Goal: Obtain resource: Obtain resource

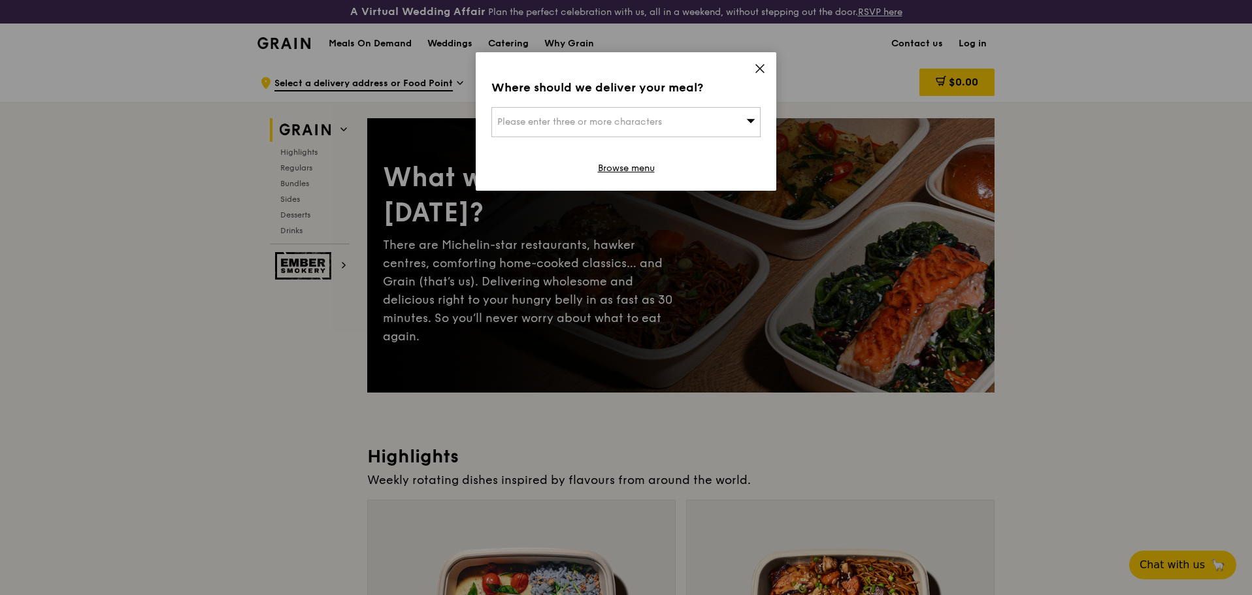
click at [758, 67] on icon at bounding box center [760, 69] width 8 height 8
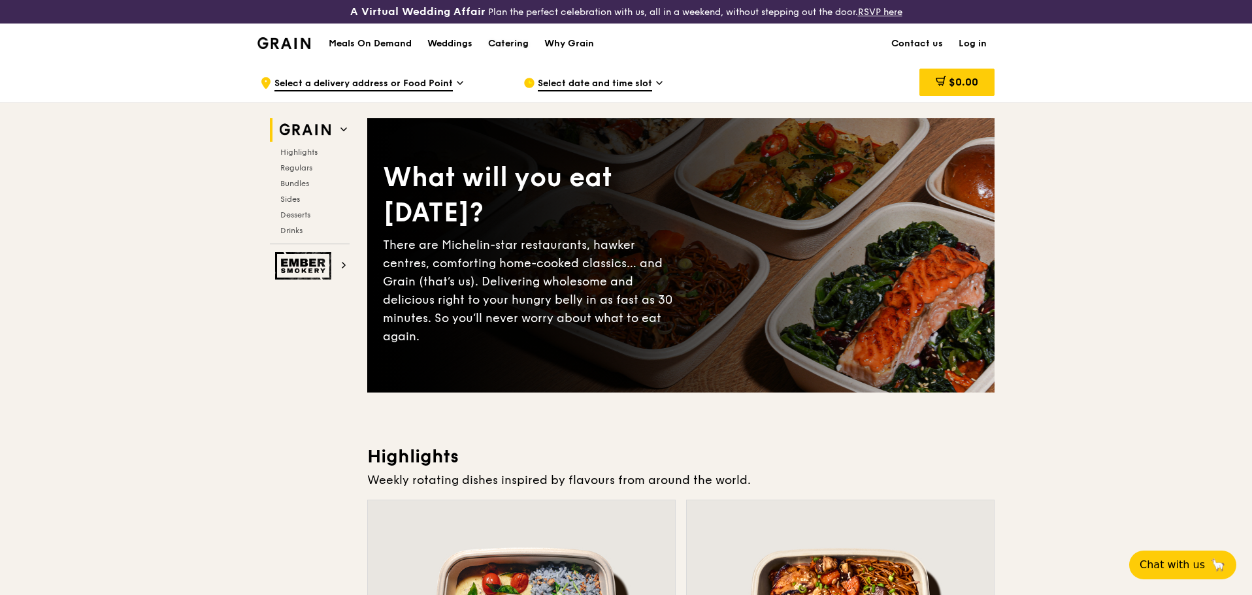
click at [515, 44] on div "Catering" at bounding box center [508, 43] width 41 height 39
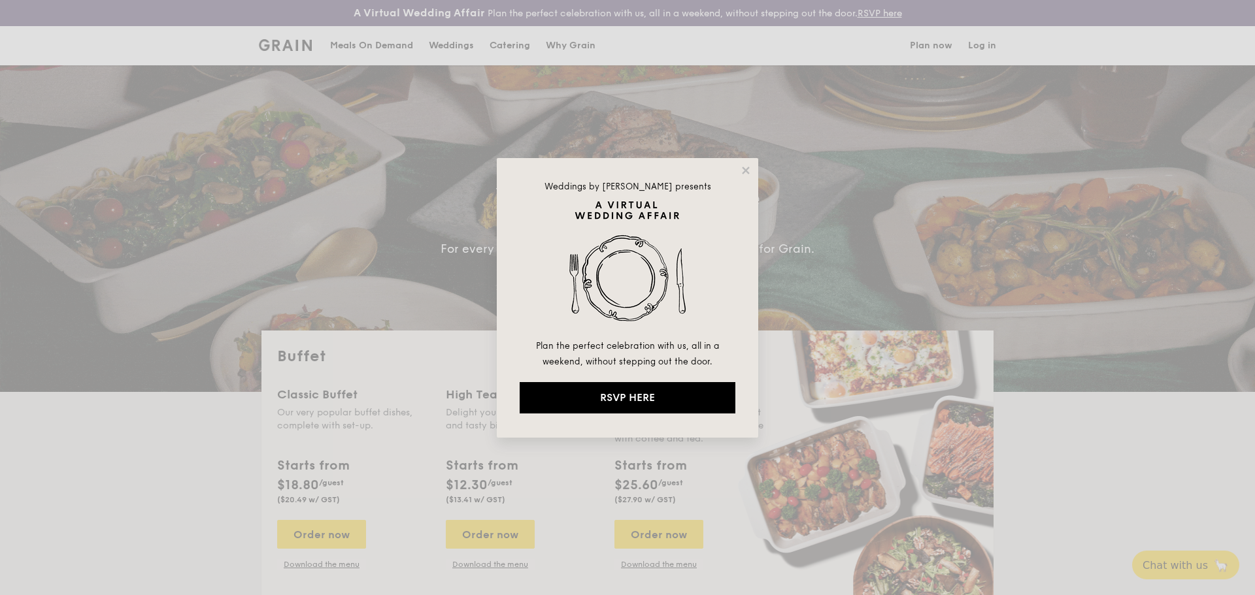
select select
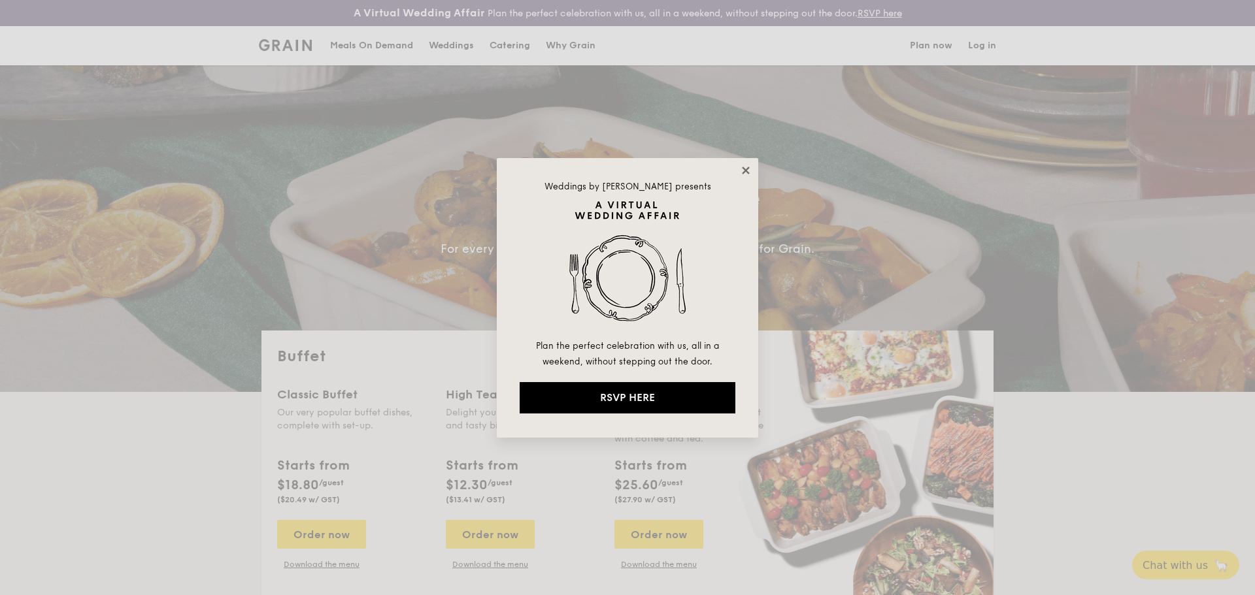
click at [746, 174] on icon at bounding box center [746, 171] width 12 height 12
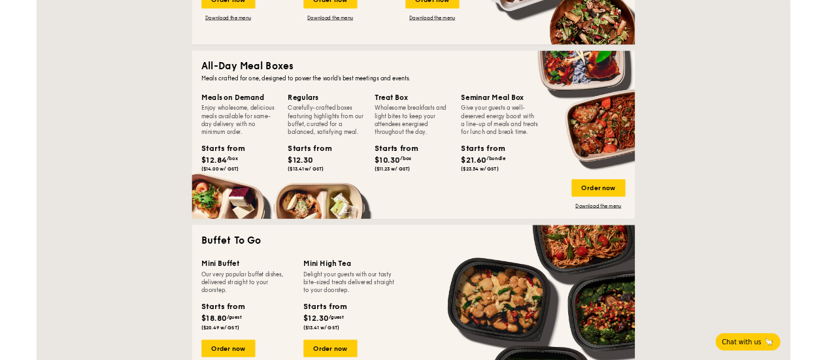
scroll to position [653, 0]
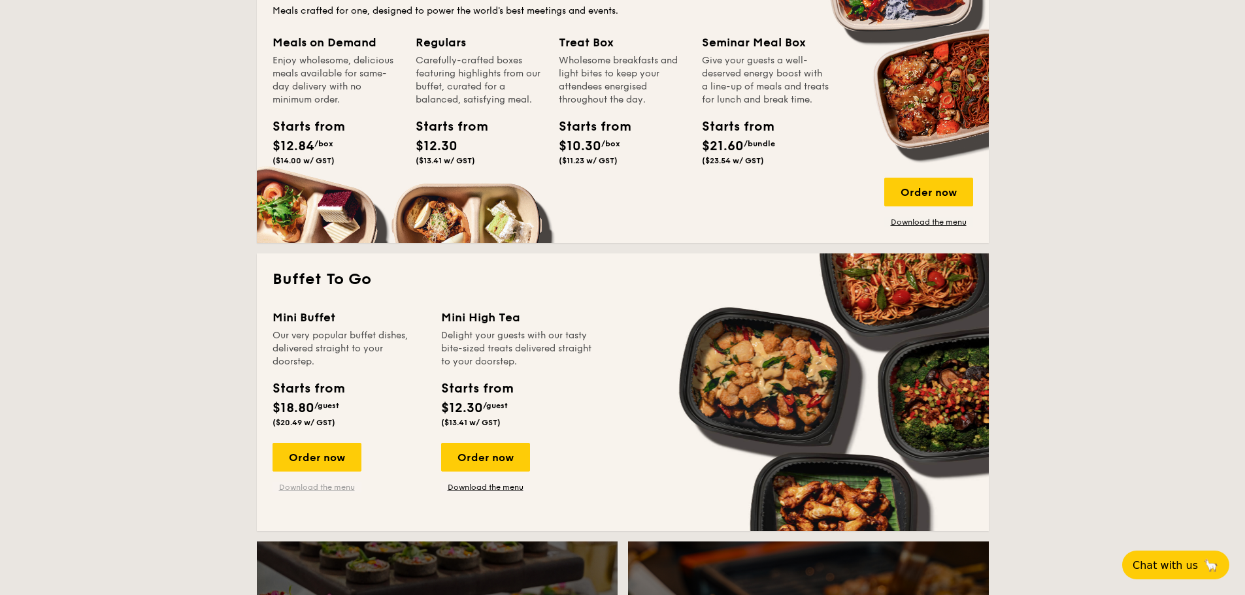
click at [323, 487] on link "Download the menu" at bounding box center [316, 487] width 89 height 10
